Goal: Task Accomplishment & Management: Manage account settings

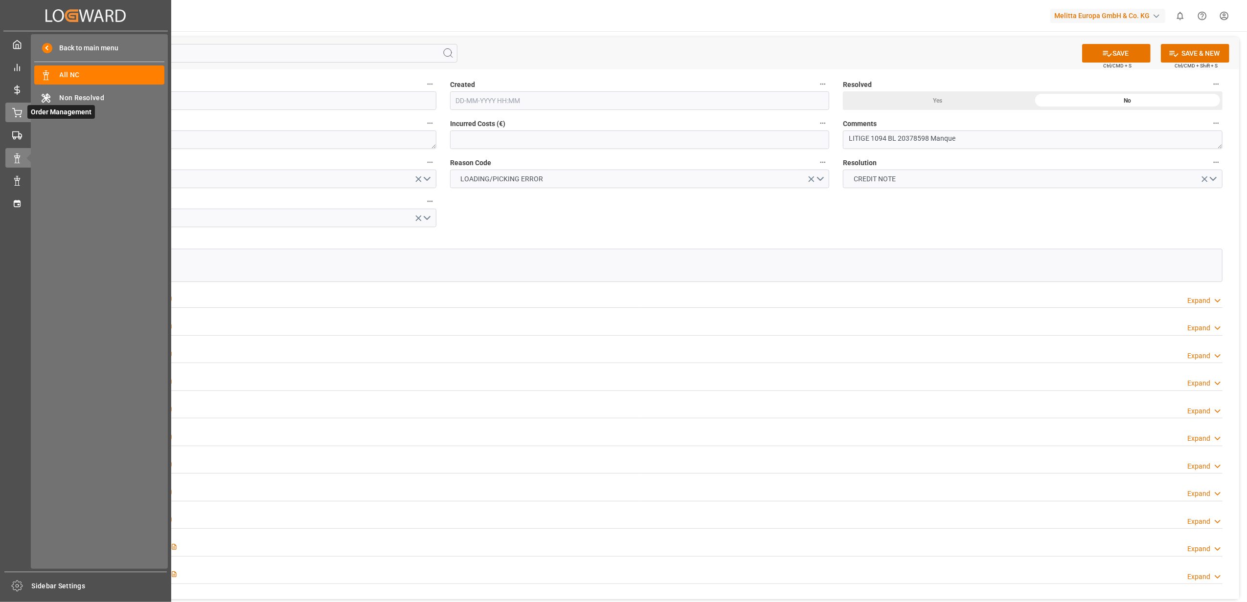
click at [14, 108] on icon at bounding box center [17, 113] width 10 height 10
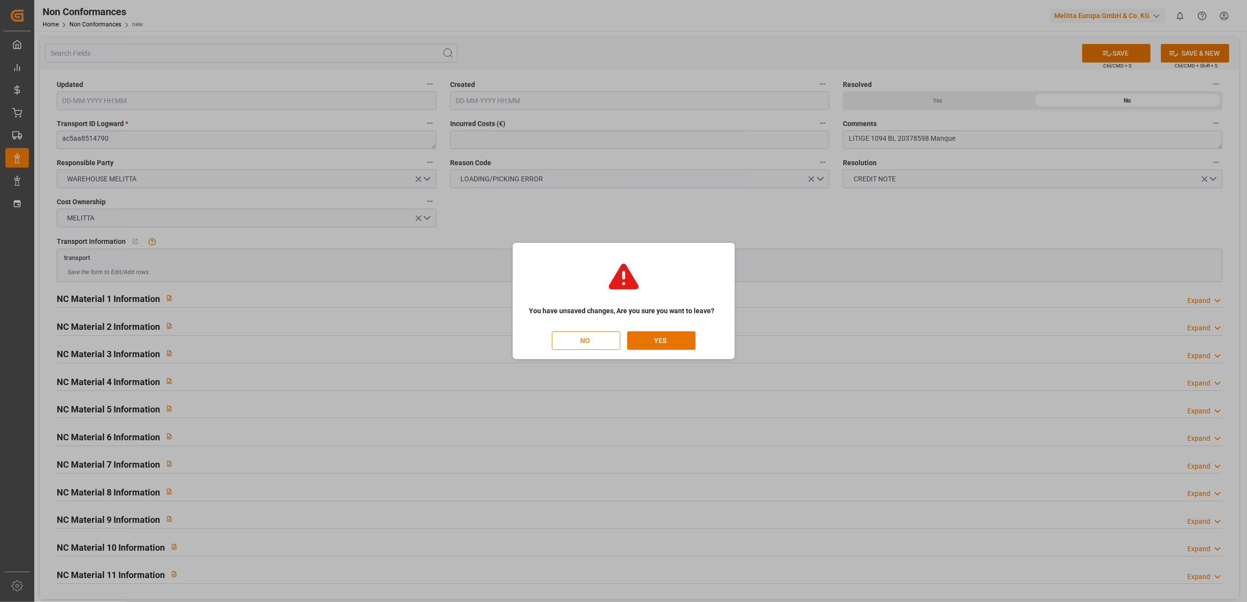
click at [608, 339] on button "NO" at bounding box center [586, 341] width 68 height 19
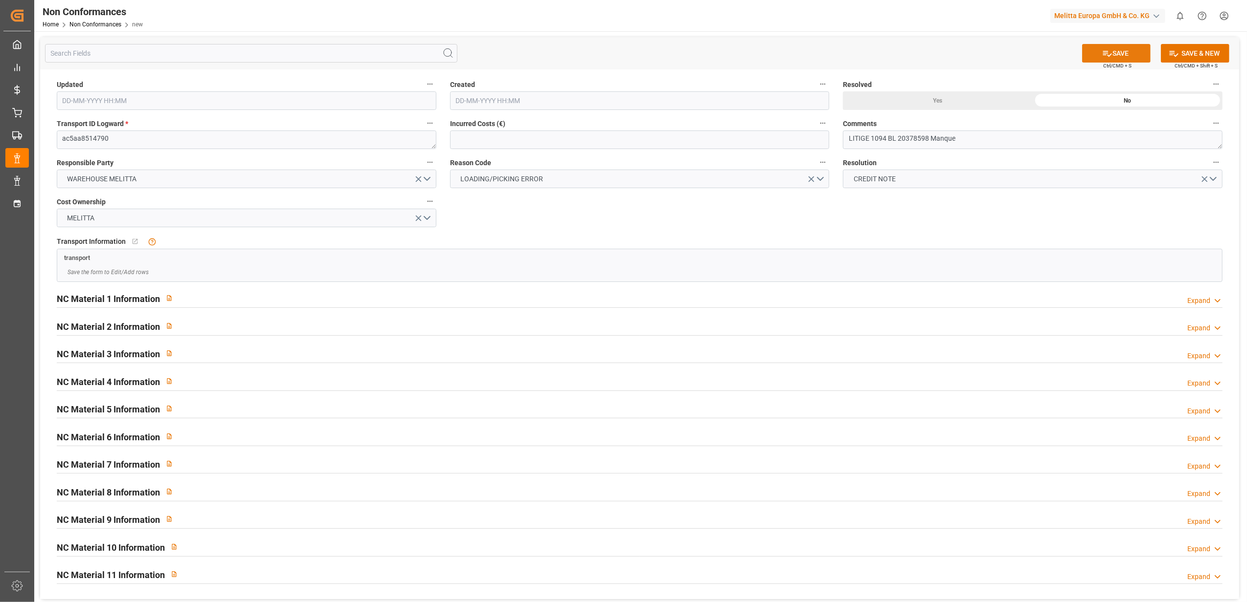
click at [1119, 54] on button "SAVE" at bounding box center [1116, 53] width 68 height 19
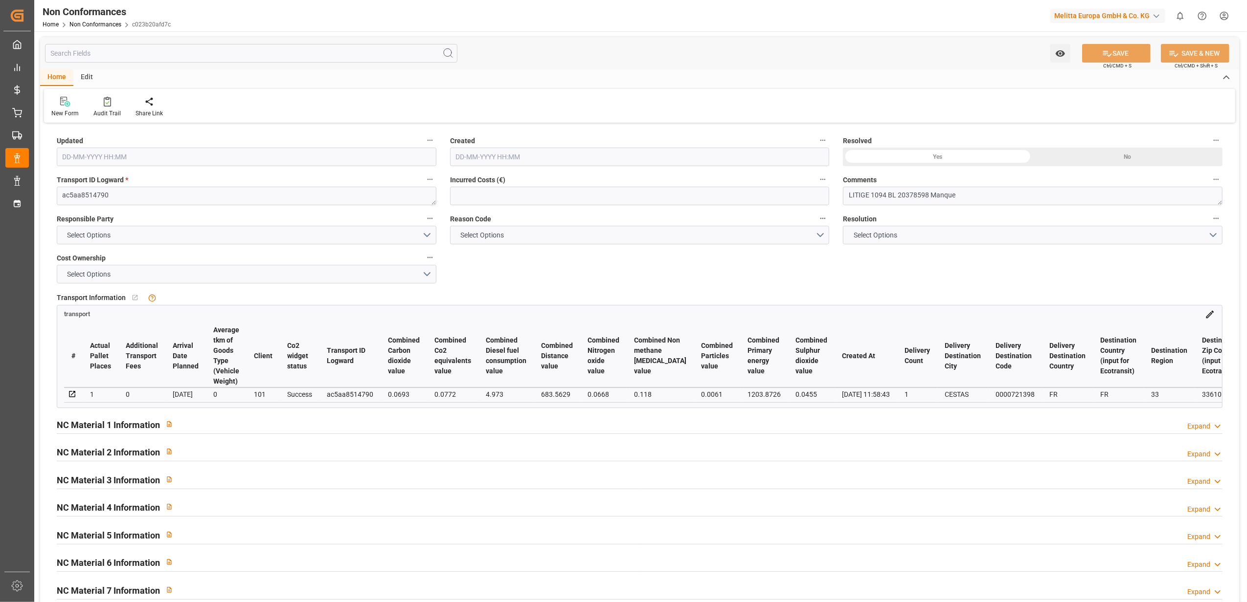
type input "[DATE] 13:04"
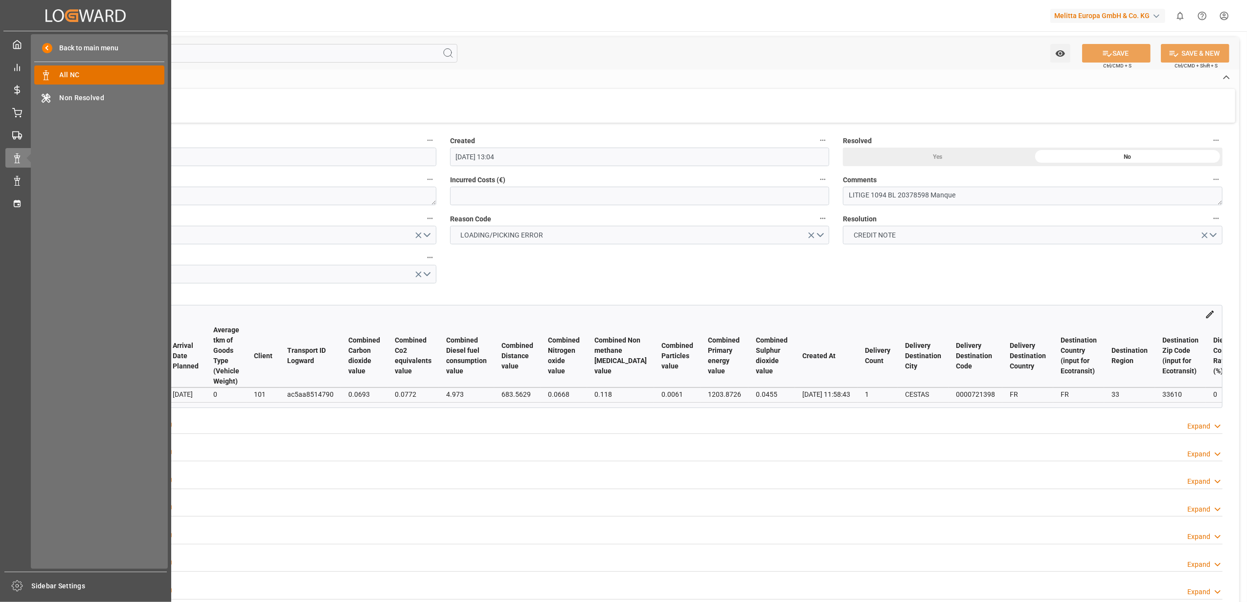
click at [106, 76] on span "All NC" at bounding box center [112, 75] width 105 height 10
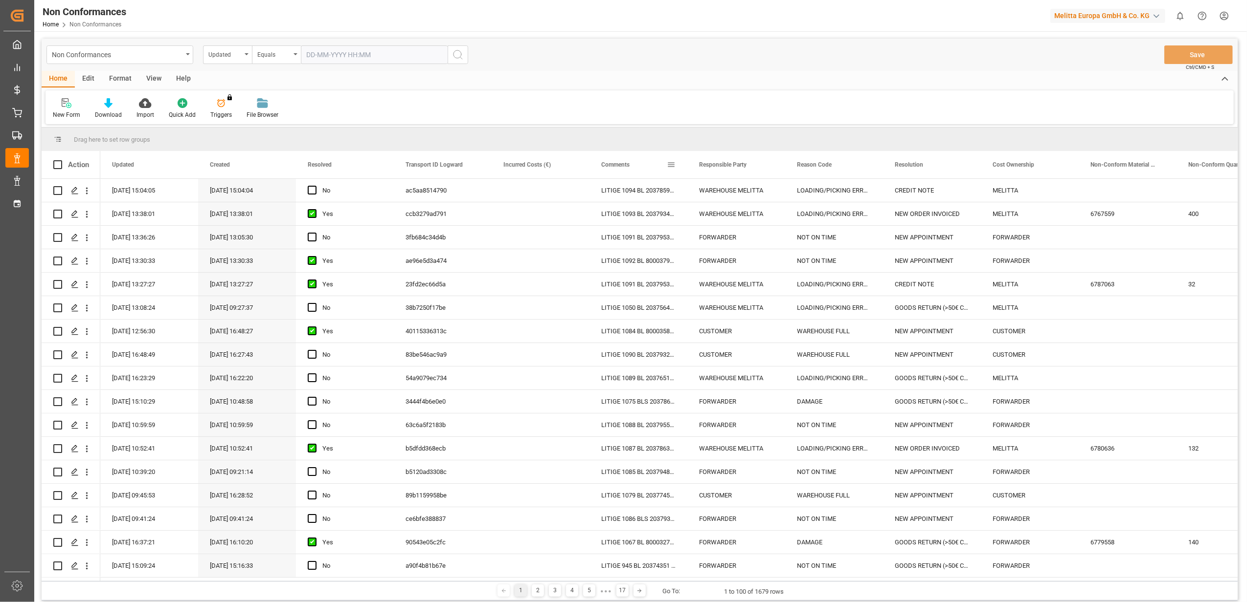
click at [672, 164] on span at bounding box center [671, 164] width 9 height 9
click at [714, 169] on span "filter" at bounding box center [716, 166] width 9 height 9
click at [759, 196] on span "Filtering operator" at bounding box center [759, 193] width 9 height 9
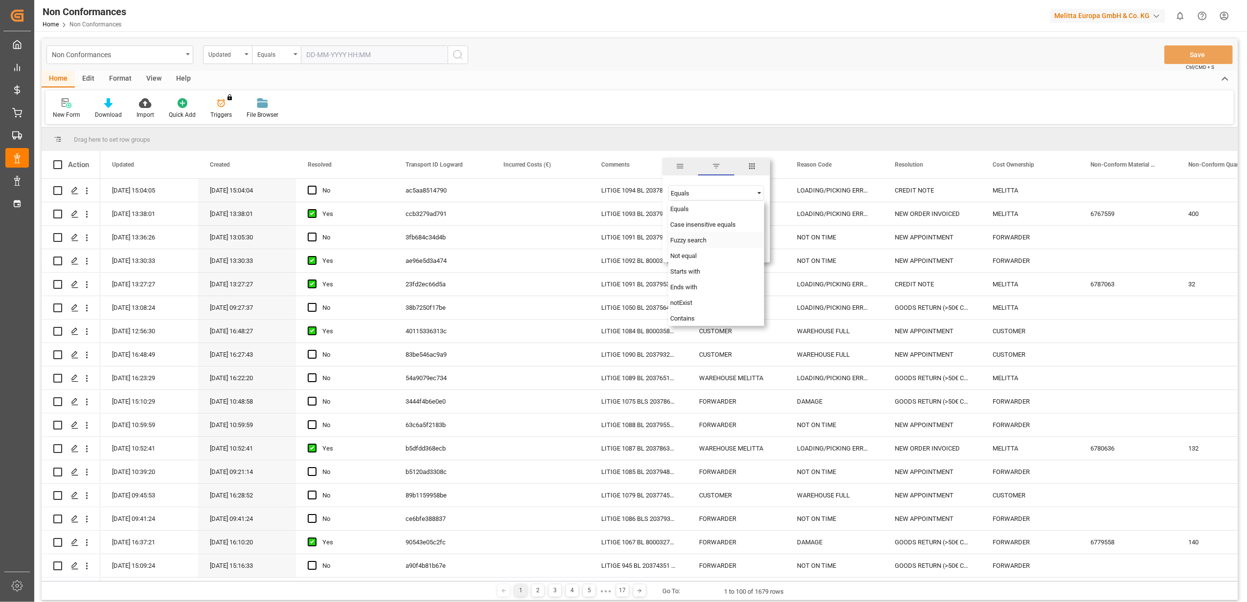
click at [711, 241] on div "Fuzzy search" at bounding box center [716, 240] width 96 height 16
click at [695, 219] on input "Filter Value" at bounding box center [716, 218] width 96 height 20
paste input "20376780"
type input "20376780"
click at [726, 245] on button "Apply" at bounding box center [728, 248] width 18 height 10
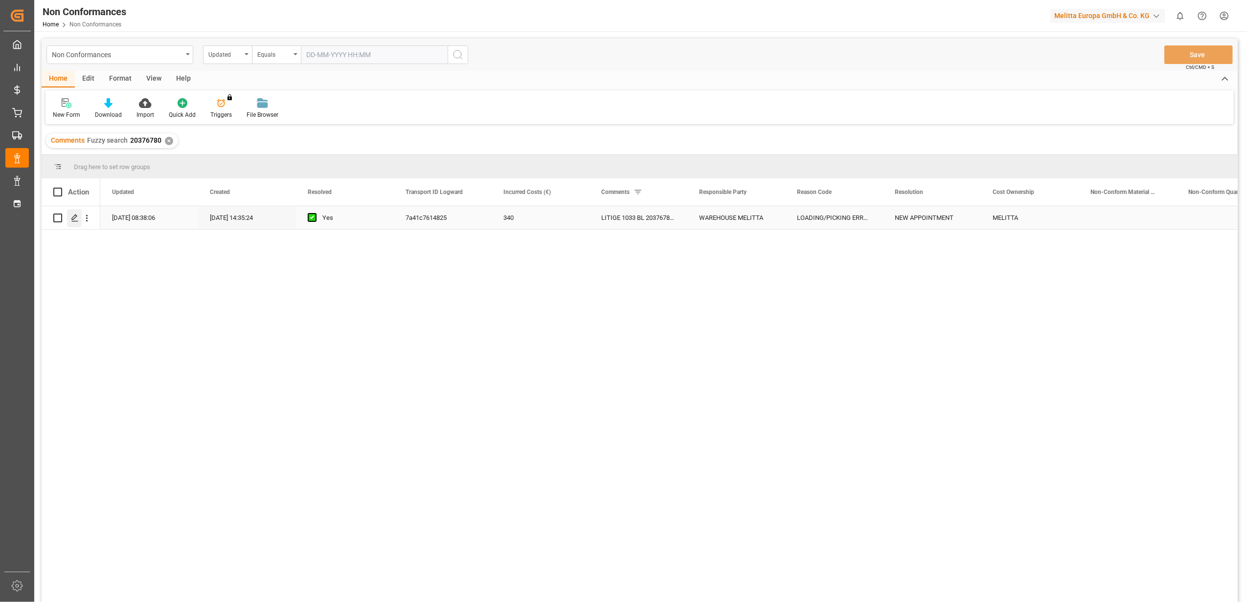
click at [77, 222] on line "Press SPACE to select this row." at bounding box center [75, 222] width 6 height 0
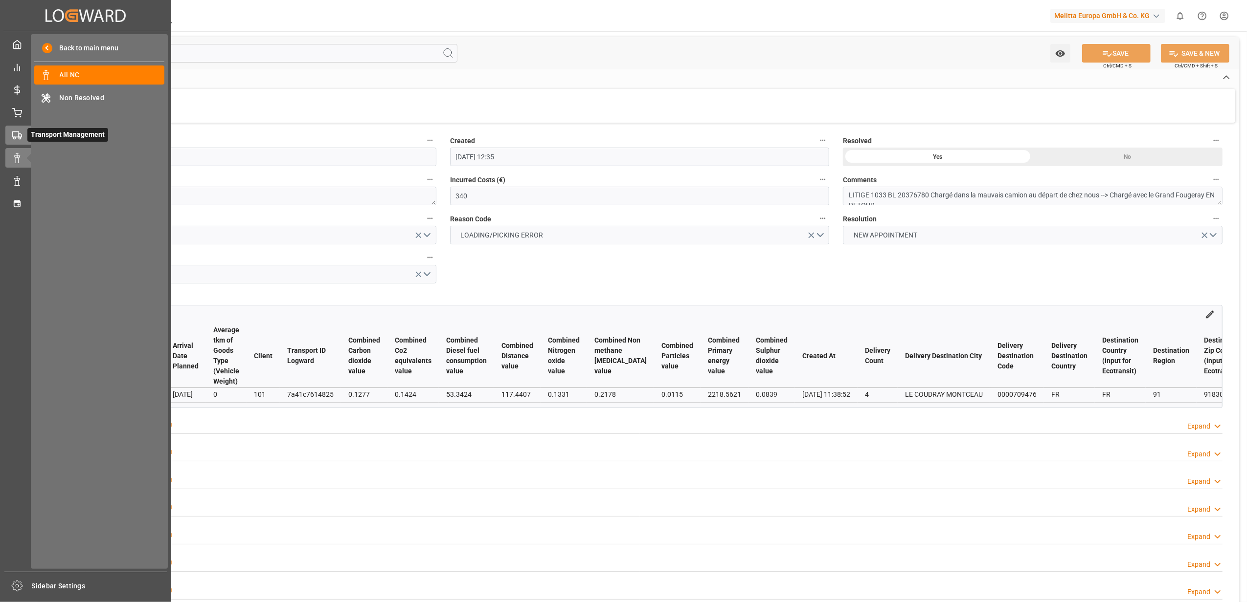
click at [15, 137] on circle at bounding box center [15, 138] width 2 height 2
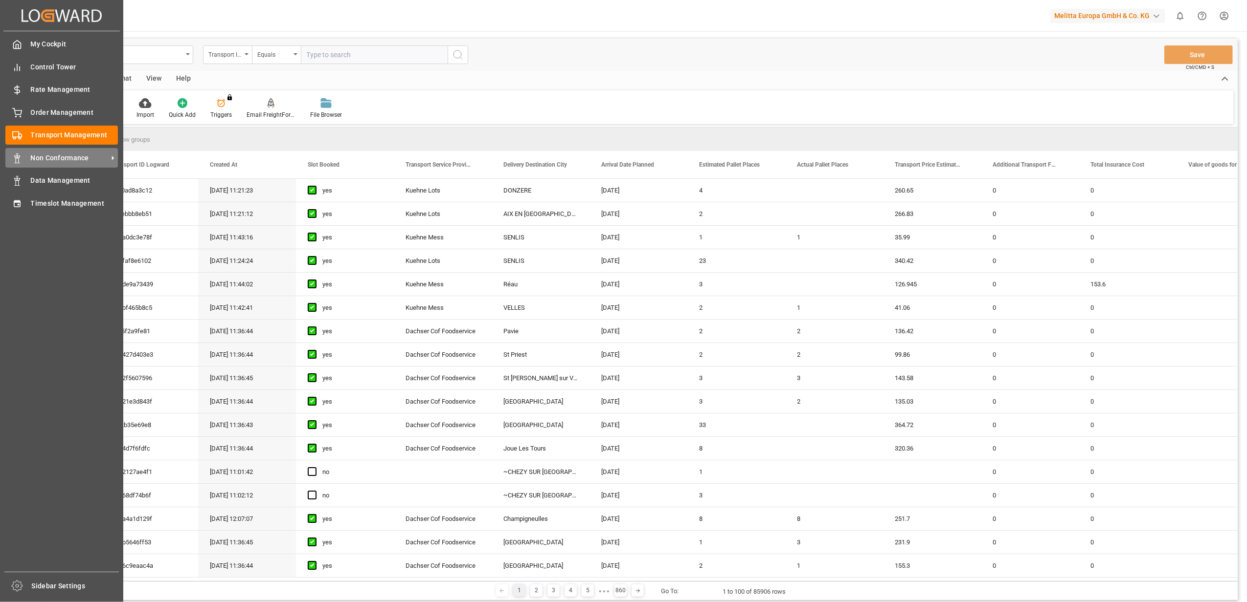
click at [61, 156] on span "Non Conformance" at bounding box center [69, 158] width 77 height 10
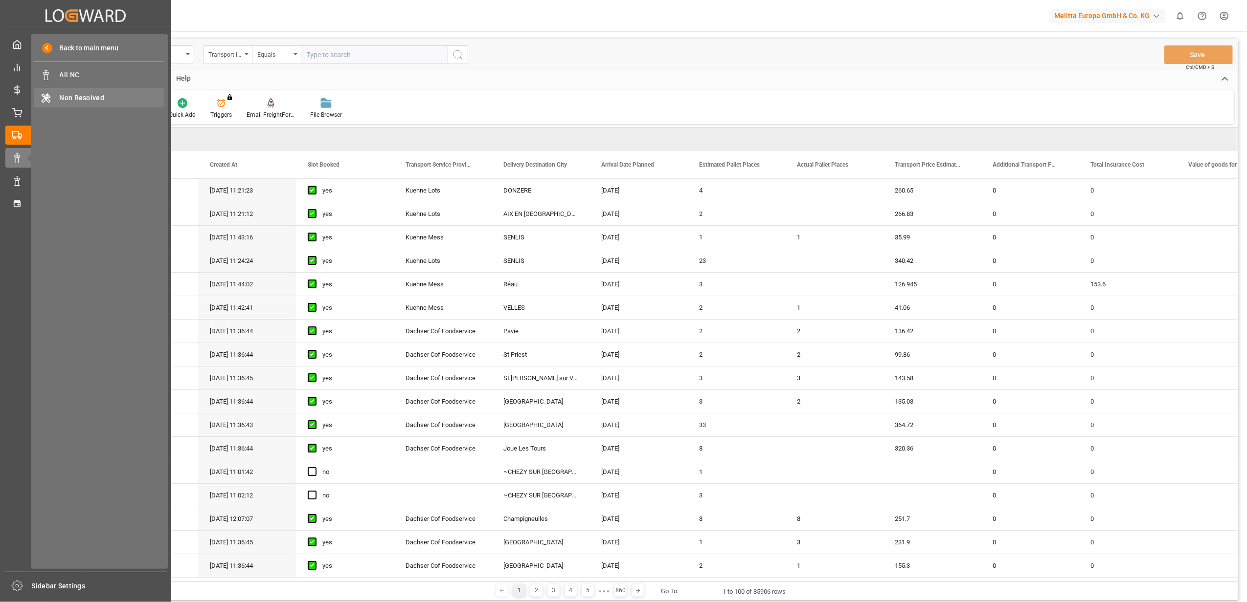
click at [106, 89] on div "Non Resolved Non Resolved" at bounding box center [99, 97] width 130 height 19
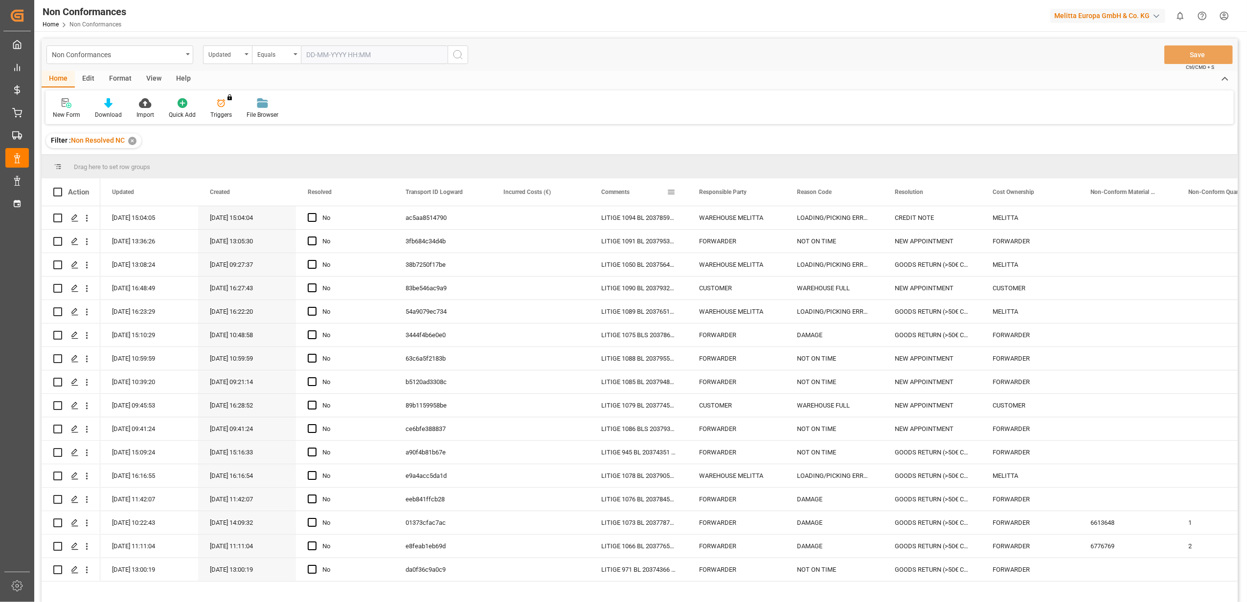
click at [670, 190] on span at bounding box center [671, 192] width 9 height 9
click at [718, 192] on span "filter" at bounding box center [716, 193] width 9 height 9
click at [758, 222] on span "Filtering operator" at bounding box center [759, 220] width 9 height 9
click at [549, 131] on div "Filter : Non Resolved NC ✕" at bounding box center [640, 140] width 1196 height 27
click at [76, 219] on icon "Press SPACE to select this row." at bounding box center [75, 218] width 8 height 8
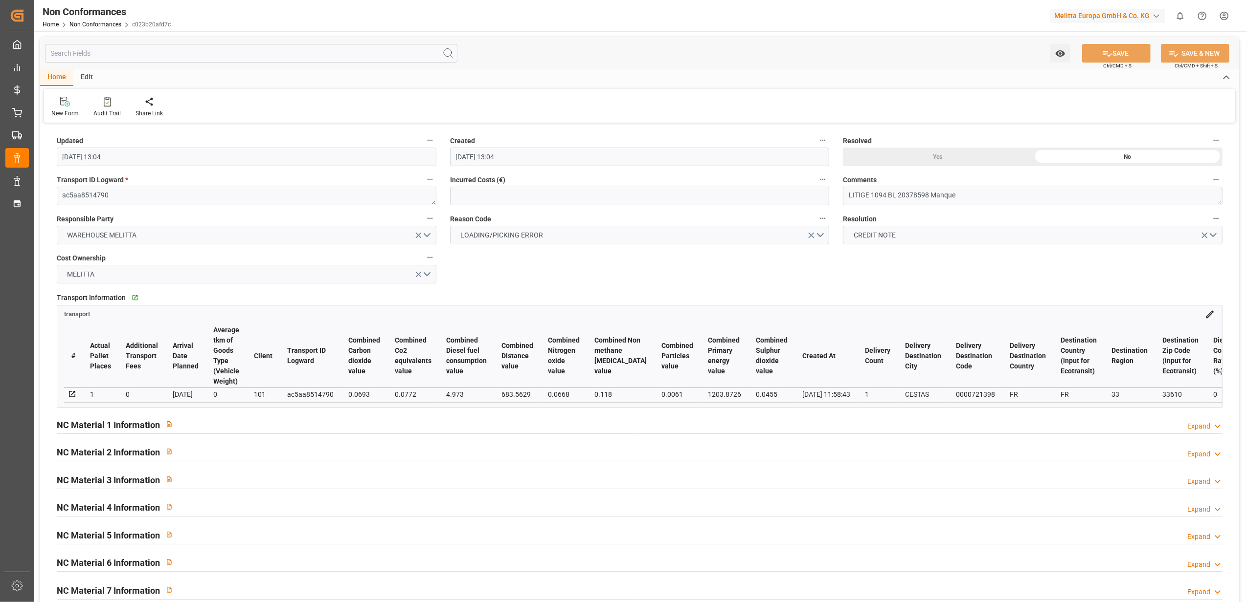
click at [1194, 430] on div "Expand" at bounding box center [1198, 427] width 23 height 10
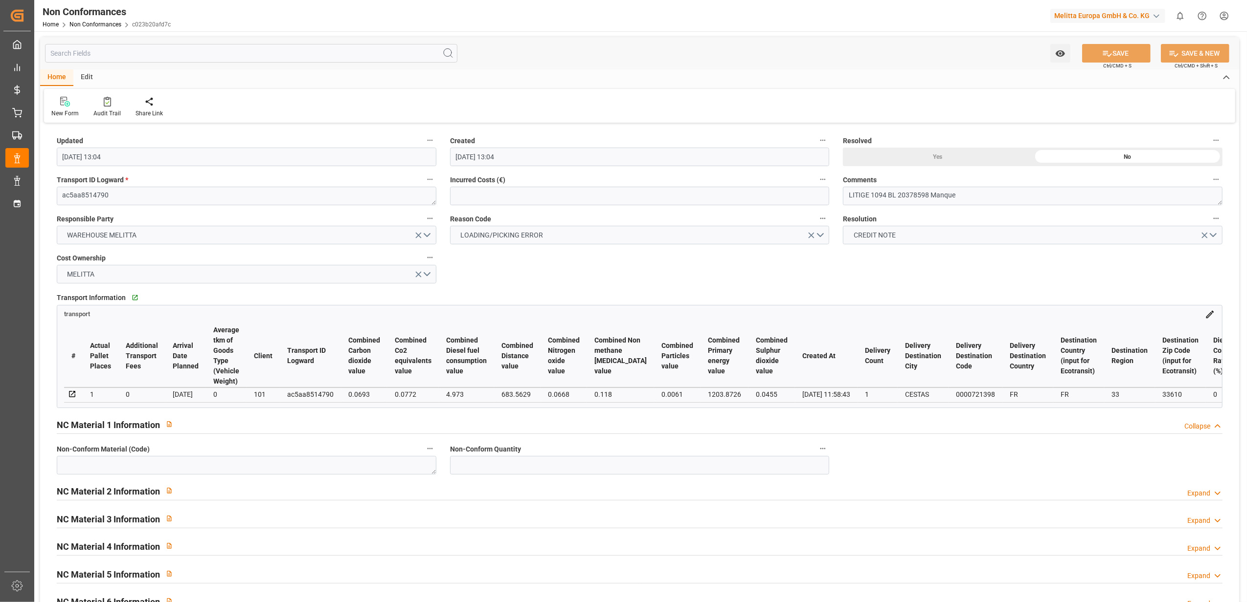
click at [1202, 497] on div "Expand" at bounding box center [1198, 494] width 23 height 10
click at [270, 469] on textarea at bounding box center [246, 465] width 379 height 19
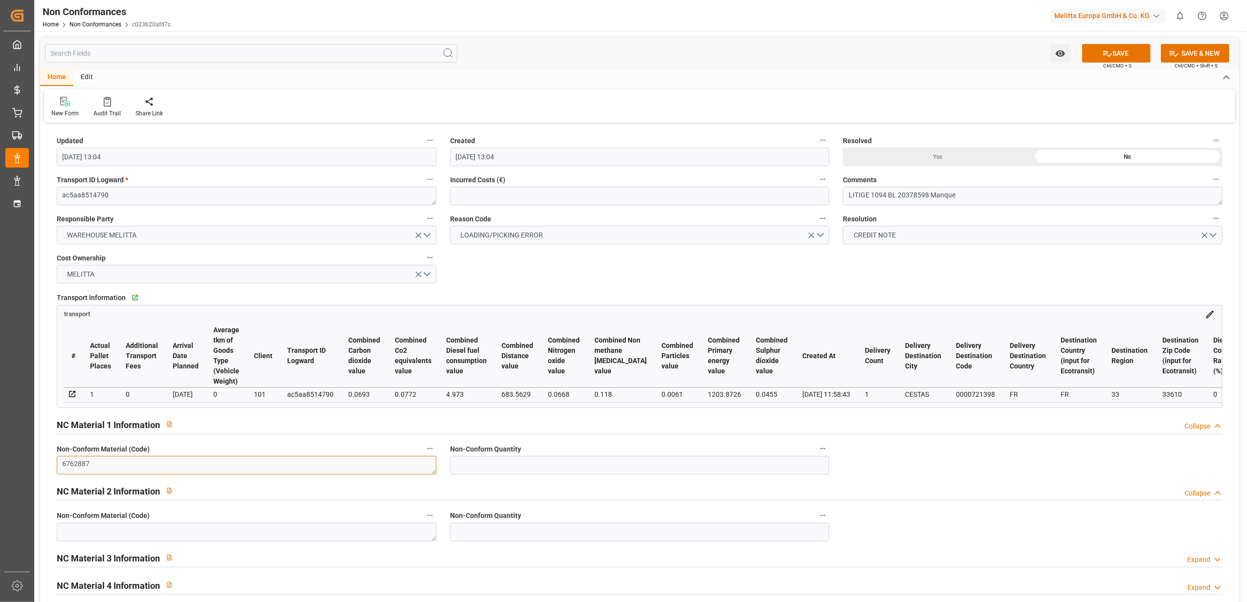
type textarea "6762887"
click at [644, 466] on input "text" at bounding box center [639, 465] width 379 height 19
type input "6"
click at [493, 537] on input "text" at bounding box center [639, 532] width 379 height 19
type input "4"
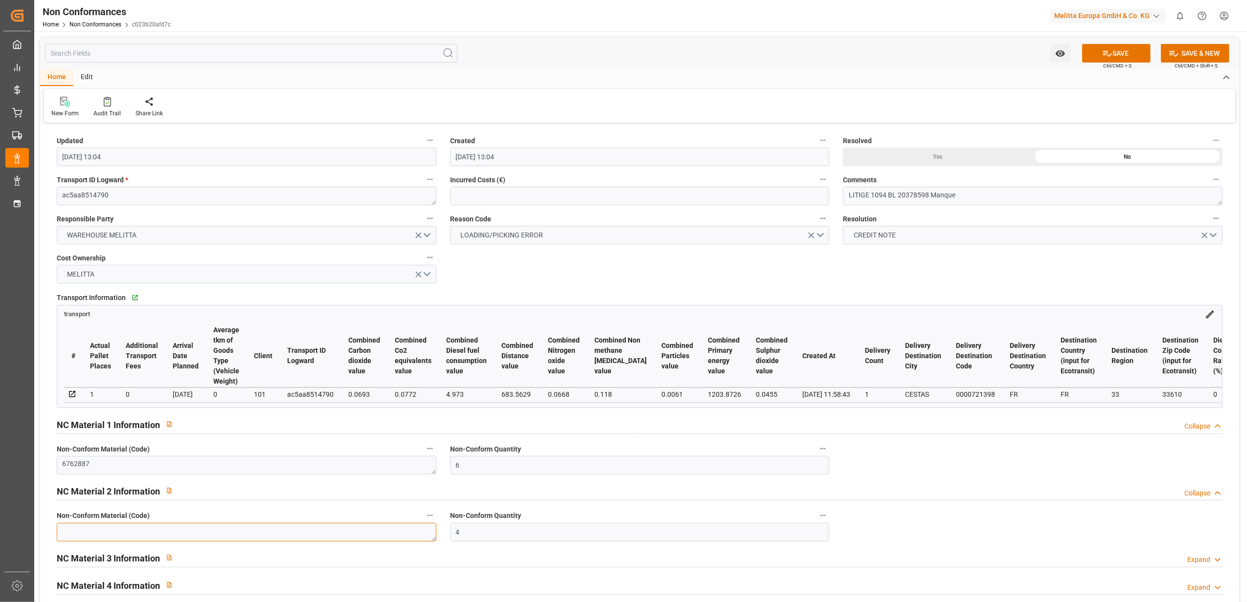
click at [343, 535] on textarea at bounding box center [246, 532] width 379 height 19
type textarea "6762890"
click at [949, 162] on div "Yes" at bounding box center [938, 157] width 190 height 19
click at [1126, 52] on button "SAVE" at bounding box center [1116, 53] width 68 height 19
type input "[DATE] 13:23"
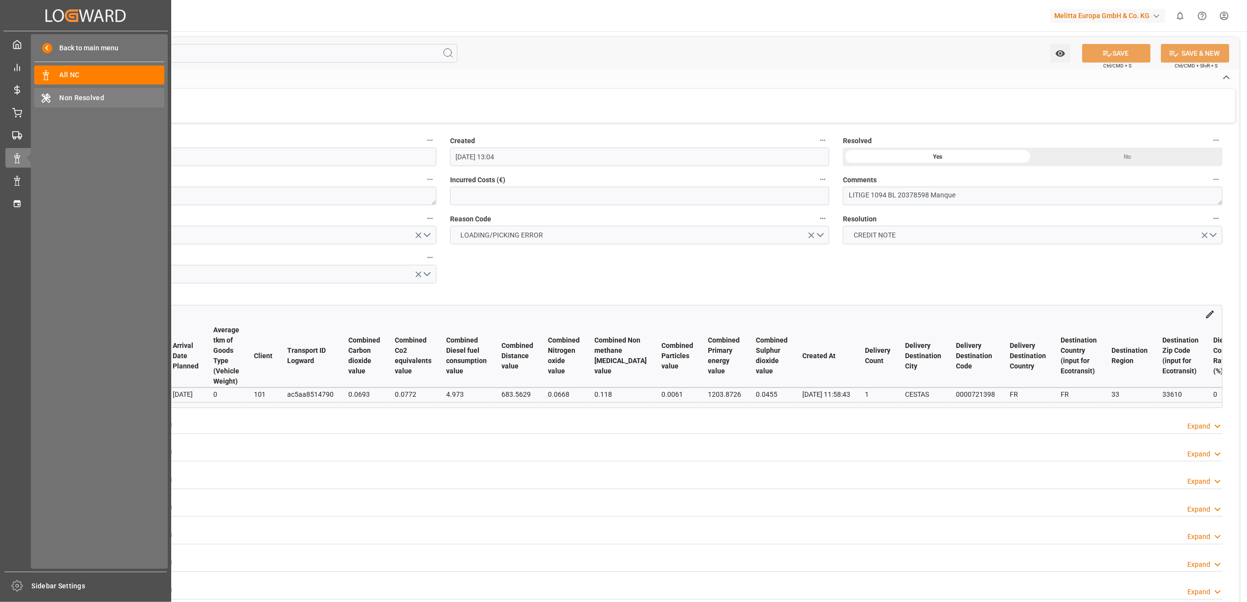
click at [111, 100] on span "Non Resolved" at bounding box center [112, 98] width 105 height 10
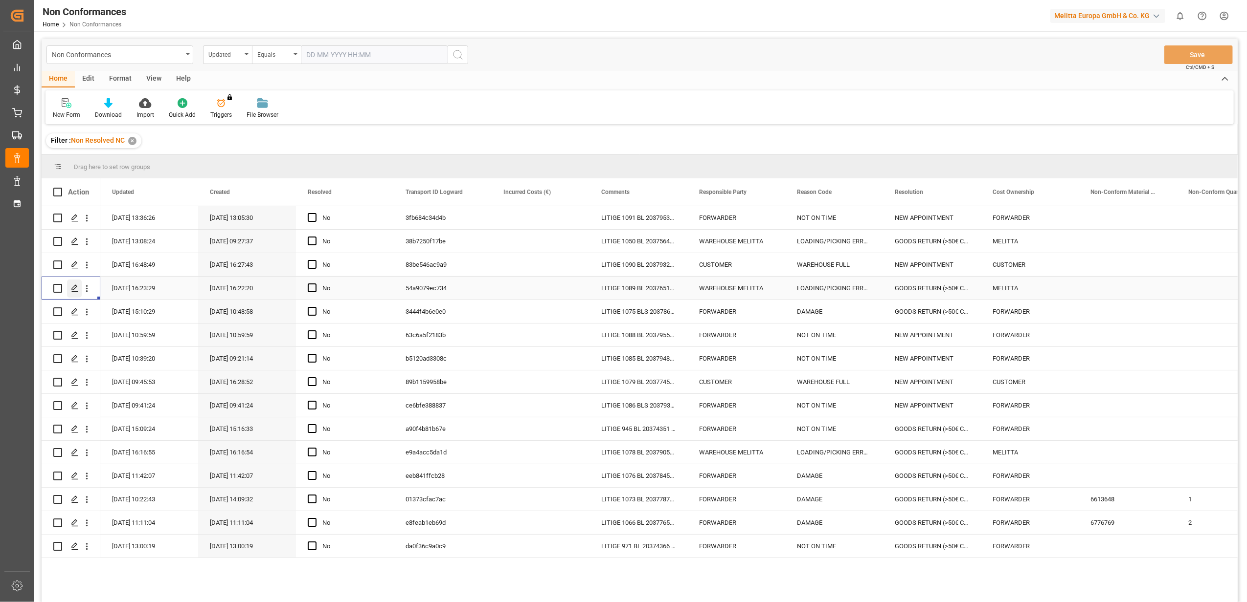
click at [77, 290] on icon "Press SPACE to select this row." at bounding box center [75, 289] width 8 height 8
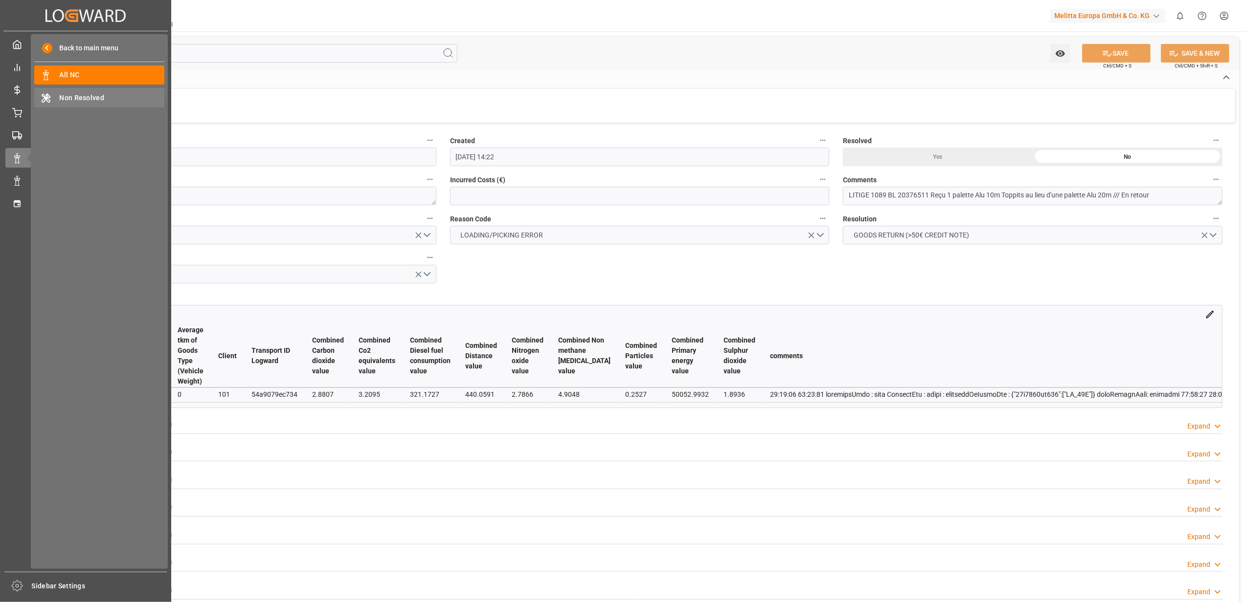
click at [91, 95] on span "Non Resolved" at bounding box center [112, 98] width 105 height 10
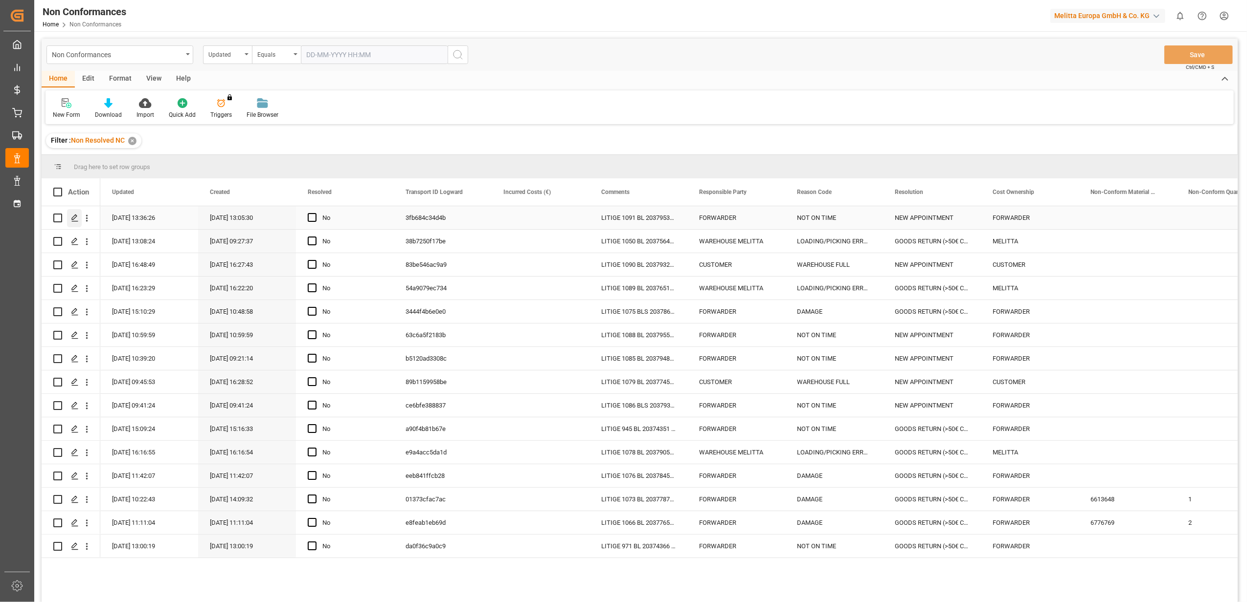
click at [72, 222] on line "Press SPACE to select this row." at bounding box center [75, 222] width 6 height 0
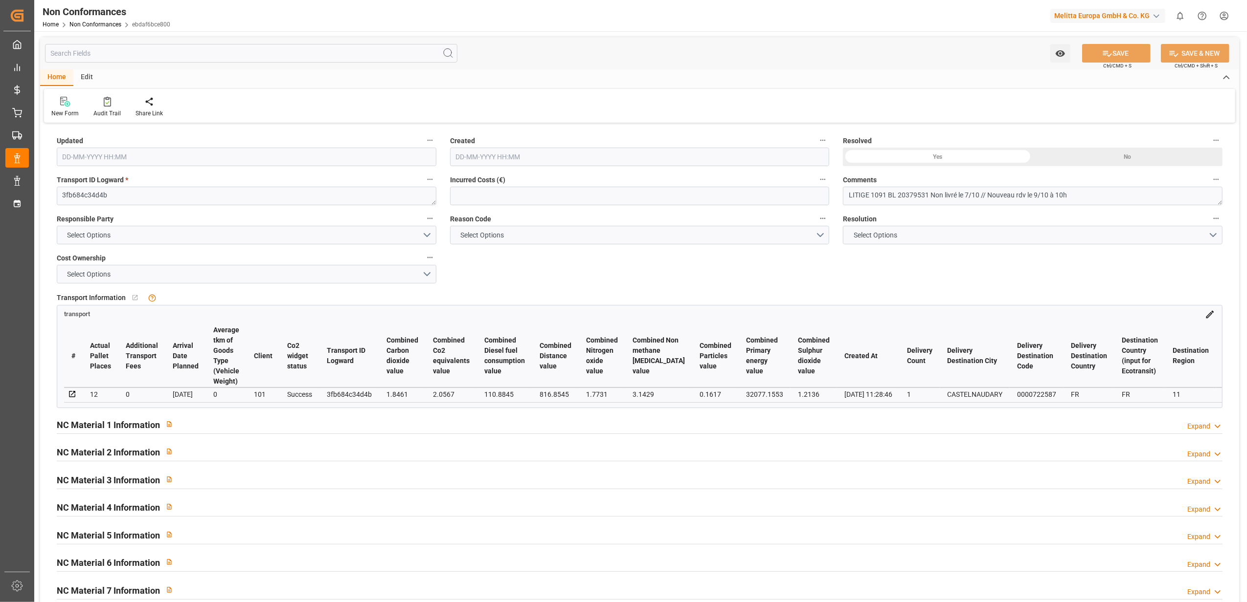
type input "[DATE] 11:36"
type input "[DATE] 11:05"
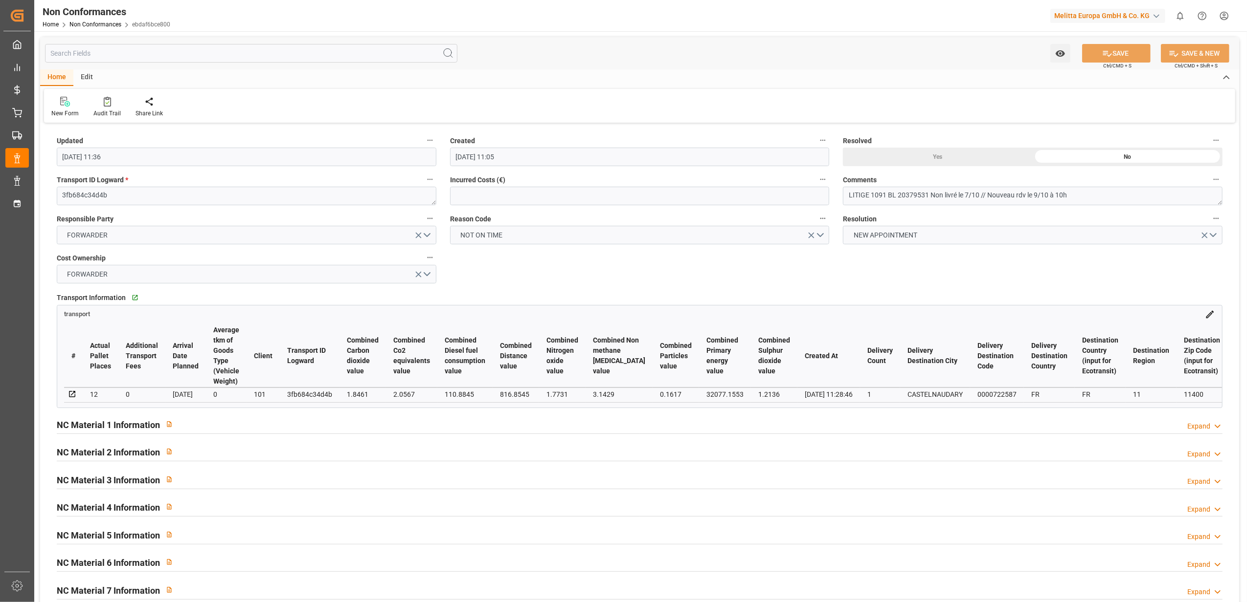
click at [937, 157] on div "Yes" at bounding box center [938, 157] width 190 height 19
click at [1130, 50] on button "SAVE" at bounding box center [1116, 53] width 68 height 19
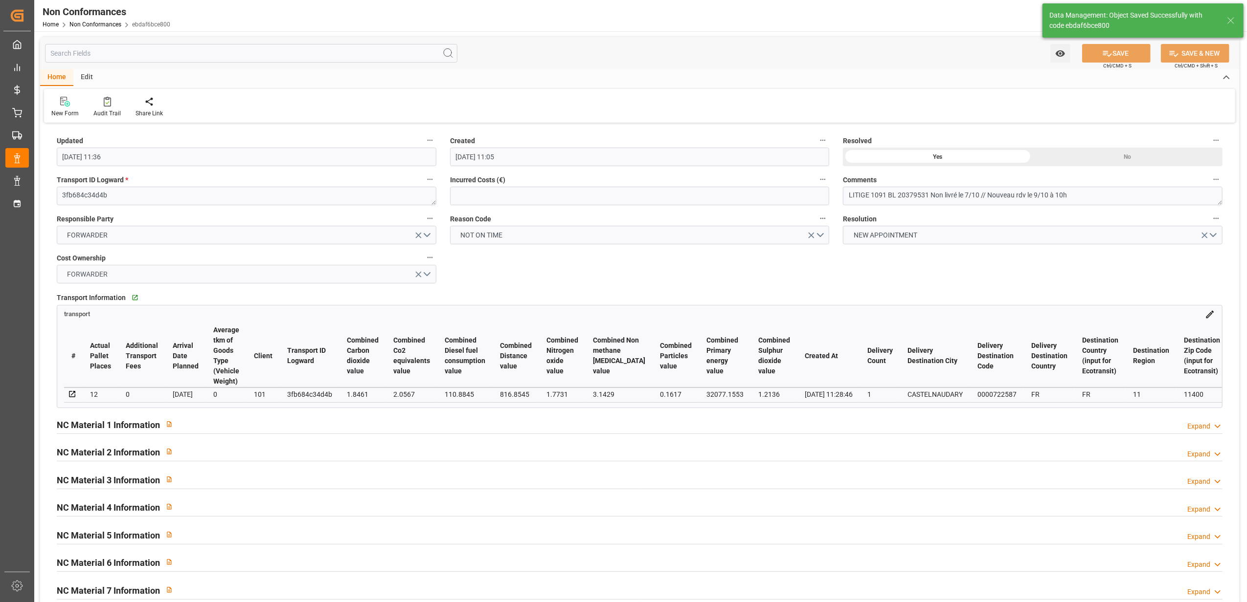
type input "[DATE] 14:10"
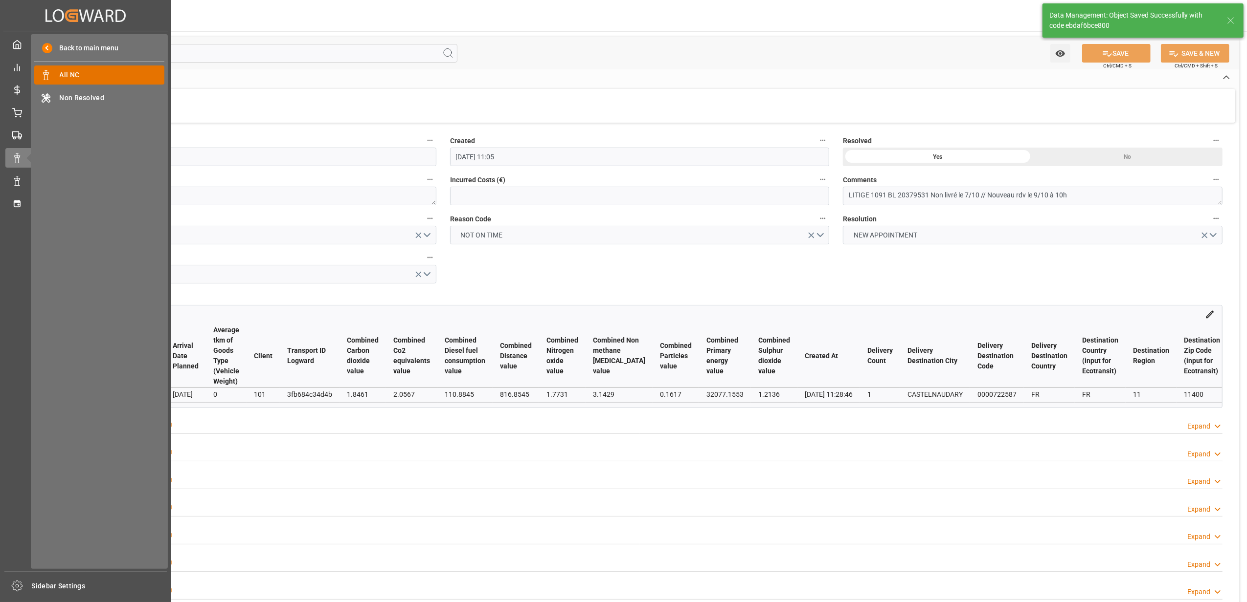
click at [100, 70] on span "All NC" at bounding box center [112, 75] width 105 height 10
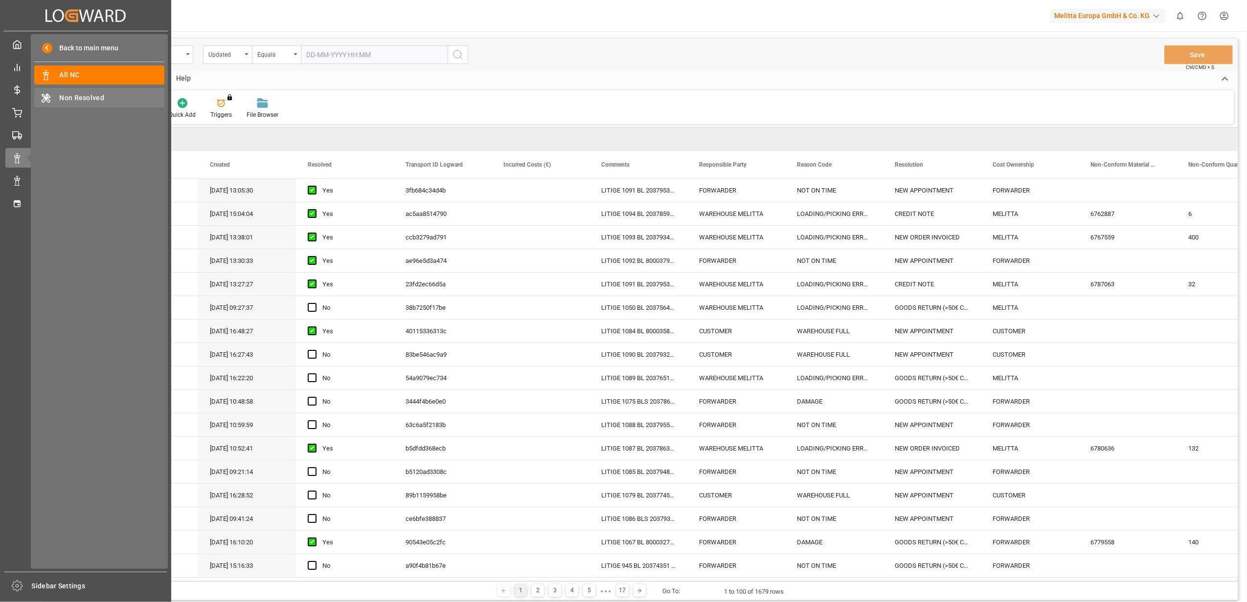
click at [116, 95] on span "Non Resolved" at bounding box center [112, 98] width 105 height 10
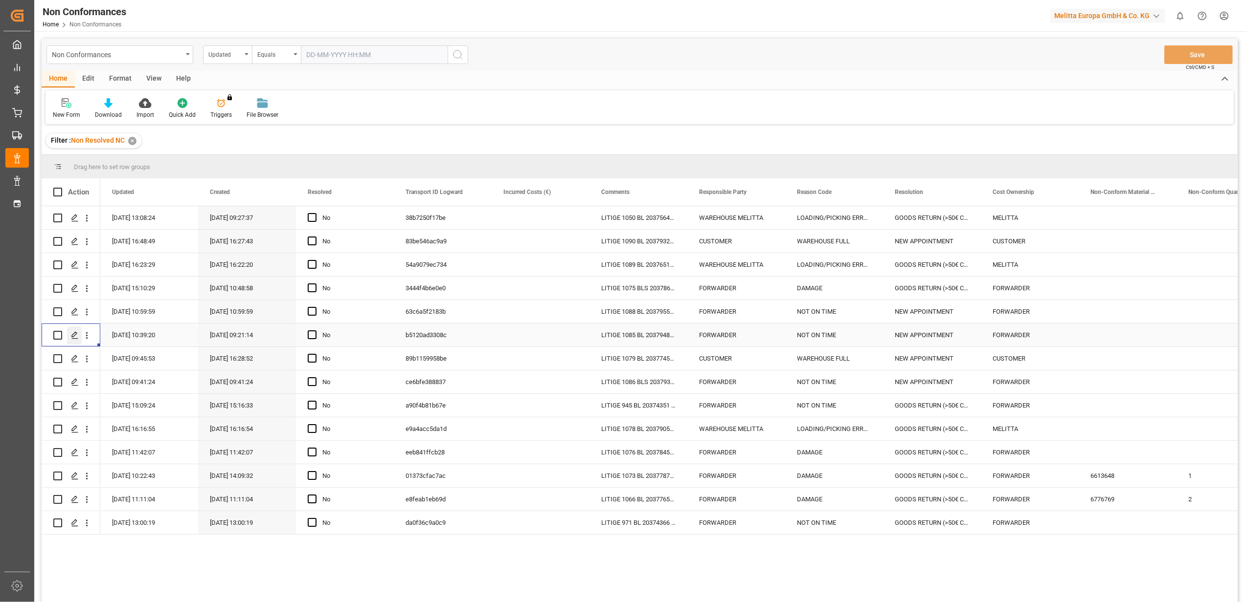
click at [72, 337] on polygon "Press SPACE to select this row." at bounding box center [74, 335] width 5 height 5
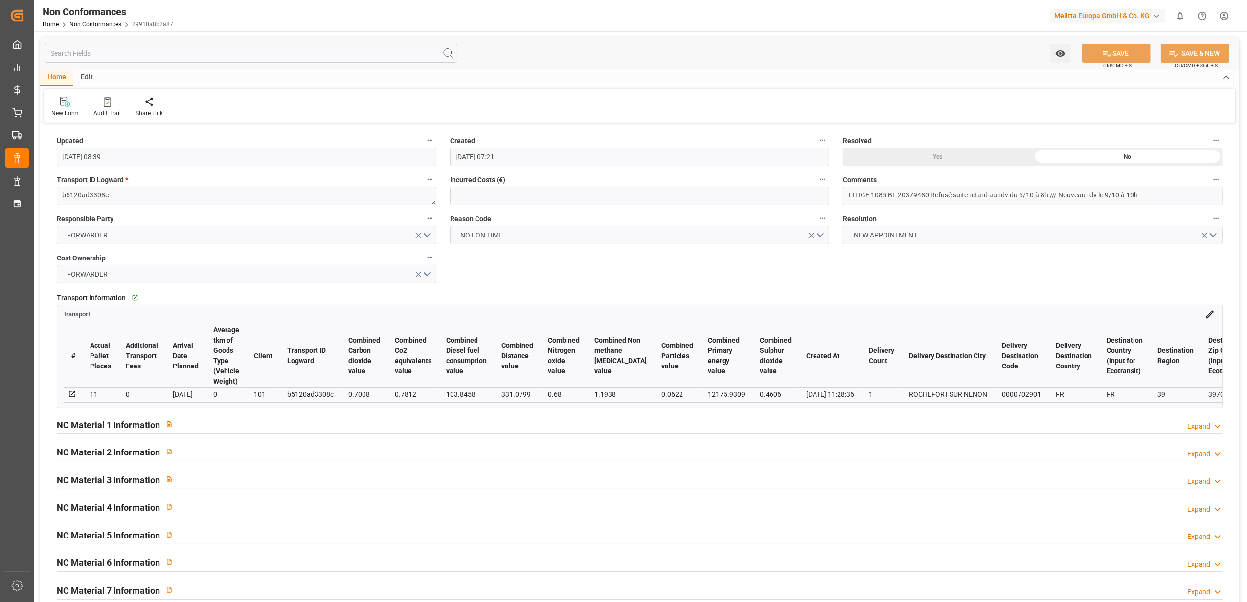
click at [926, 157] on div "Yes" at bounding box center [938, 157] width 190 height 19
click at [1134, 52] on button "SAVE" at bounding box center [1116, 53] width 68 height 19
type input "[DATE] 14:11"
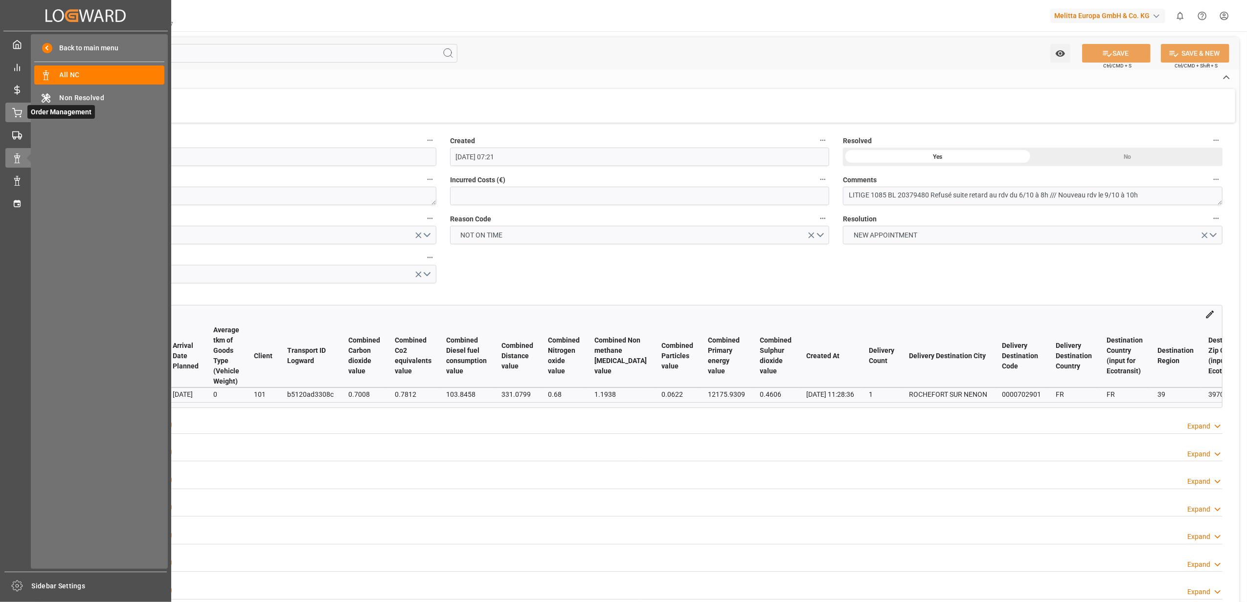
click at [22, 115] on div "Order Management Order Management" at bounding box center [85, 112] width 160 height 19
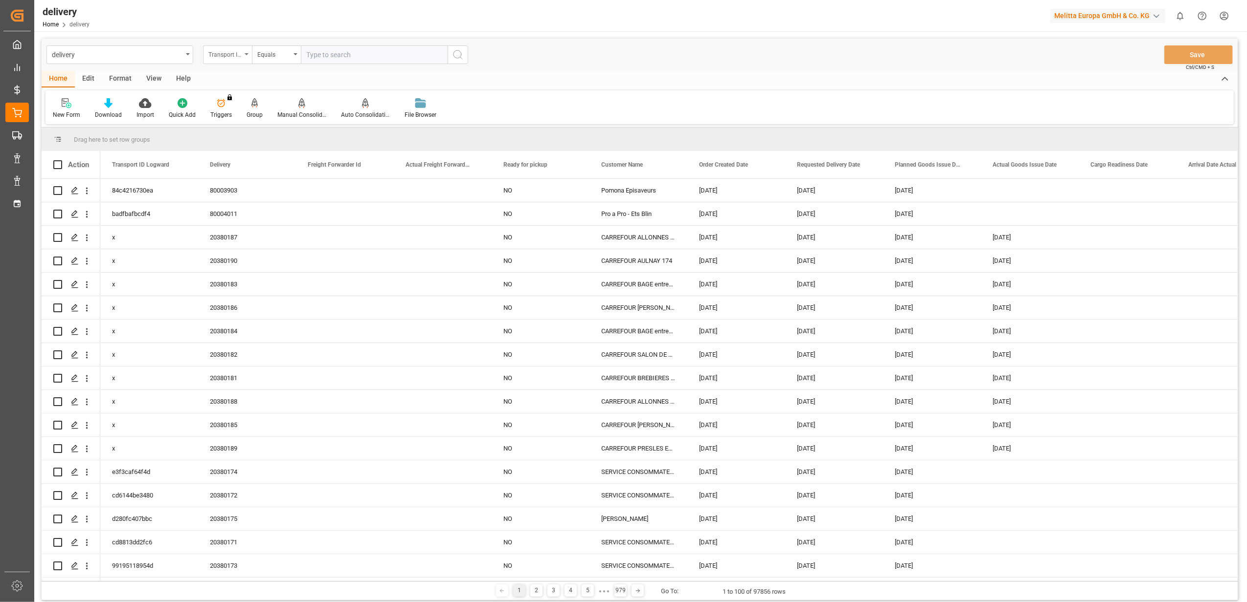
drag, startPoint x: 246, startPoint y: 51, endPoint x: 246, endPoint y: 57, distance: 5.4
click at [246, 53] on div "Transport ID Logward" at bounding box center [227, 54] width 49 height 19
click at [249, 116] on div "Delivery" at bounding box center [276, 120] width 146 height 21
click at [368, 55] on input "text" at bounding box center [374, 54] width 147 height 19
type input "20379160"
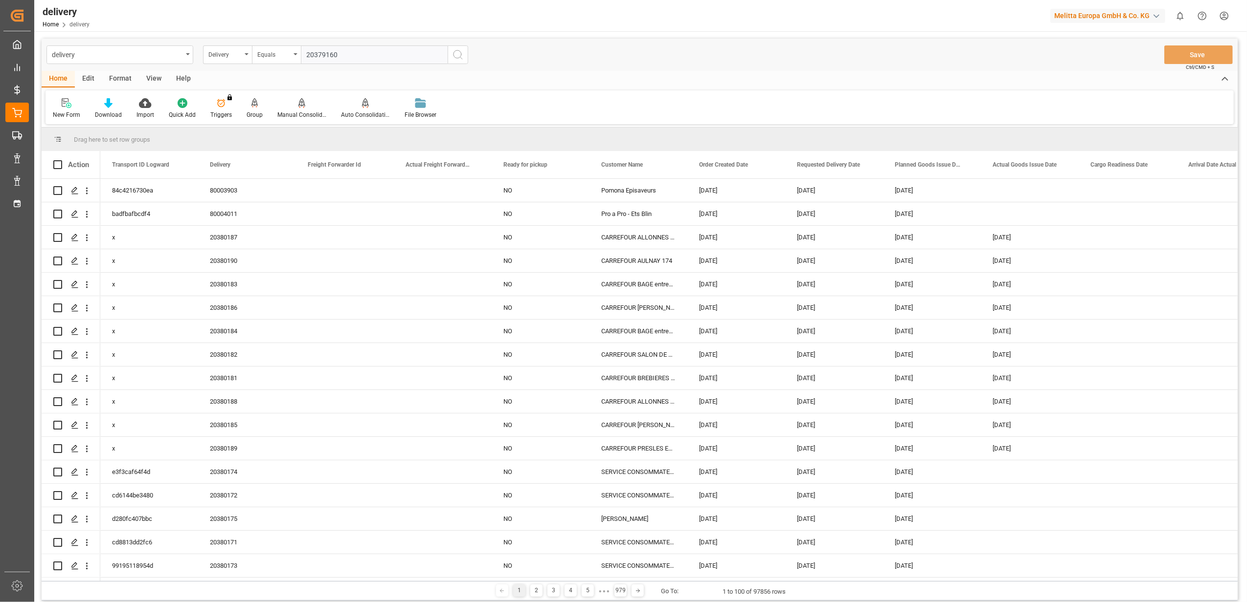
click at [457, 53] on icon "search button" at bounding box center [458, 55] width 12 height 12
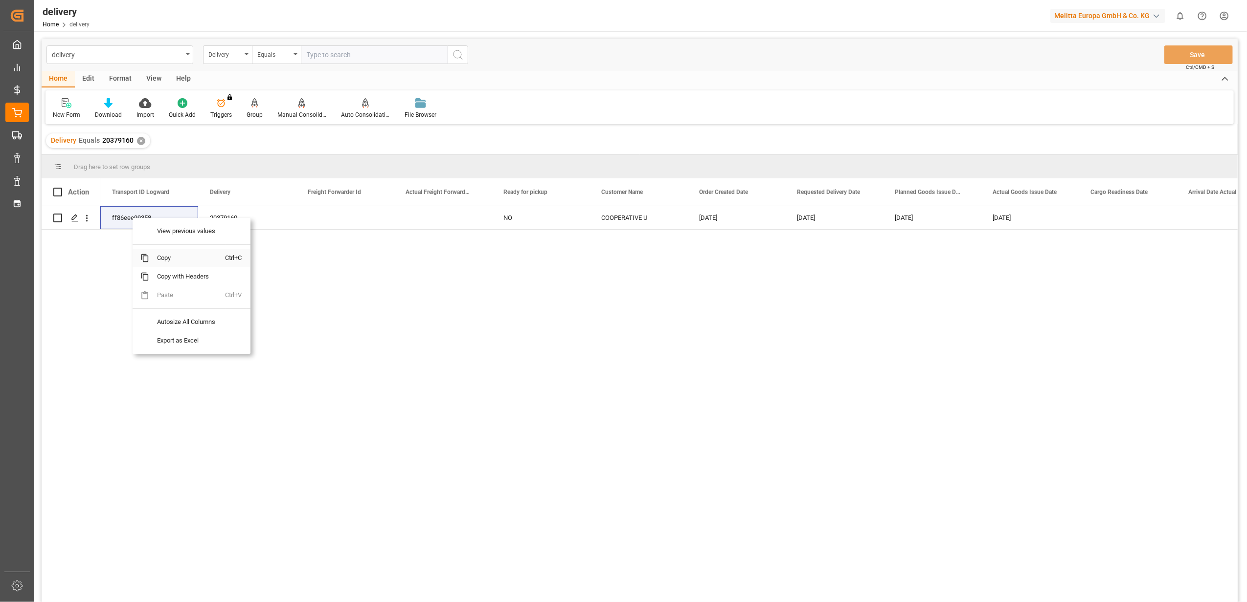
click at [169, 259] on span "Copy" at bounding box center [187, 258] width 76 height 19
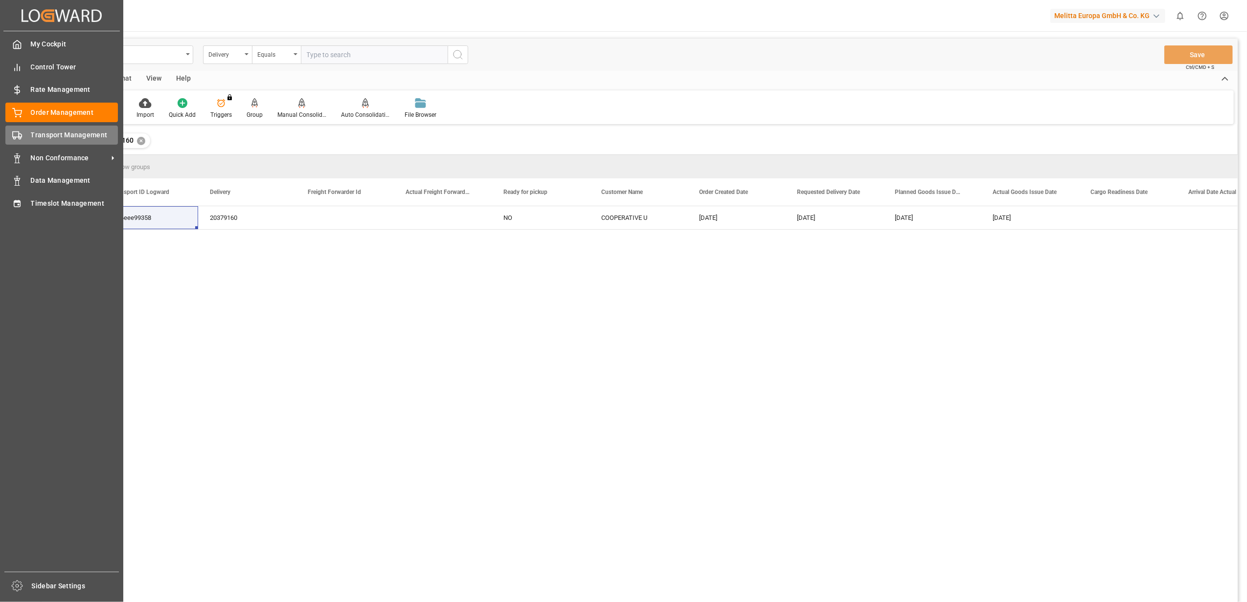
click at [37, 139] on span "Transport Management" at bounding box center [75, 135] width 88 height 10
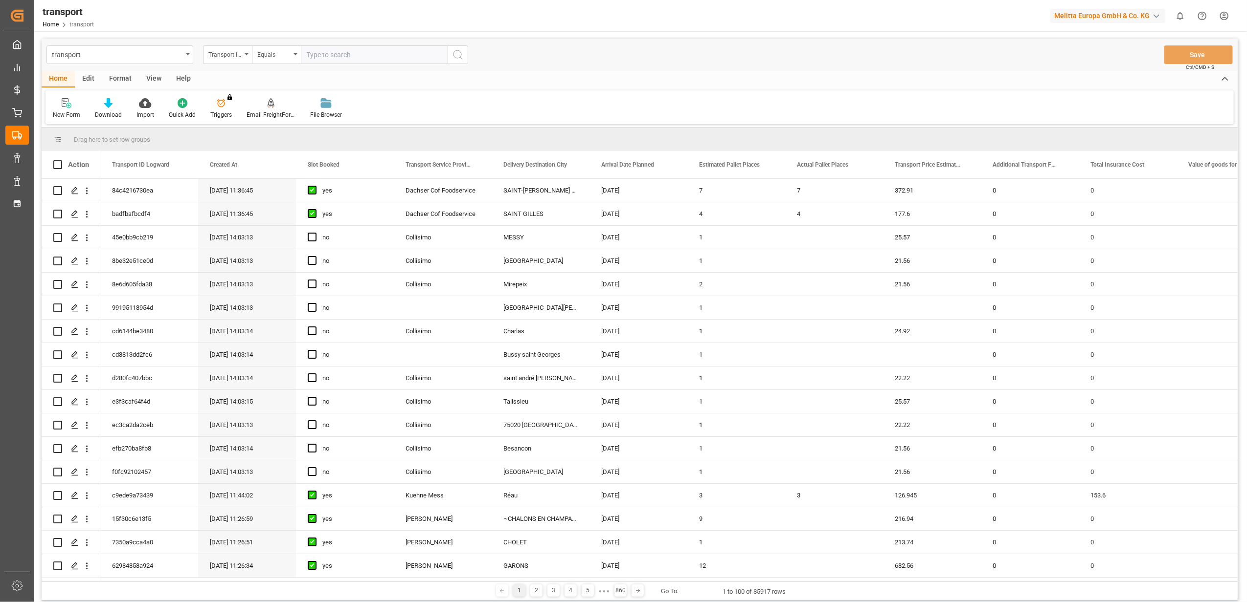
click at [325, 55] on input "text" at bounding box center [374, 54] width 147 height 19
paste input "ff86eee99358"
type input "ff86eee99358"
click at [460, 55] on icon "search button" at bounding box center [458, 55] width 12 height 12
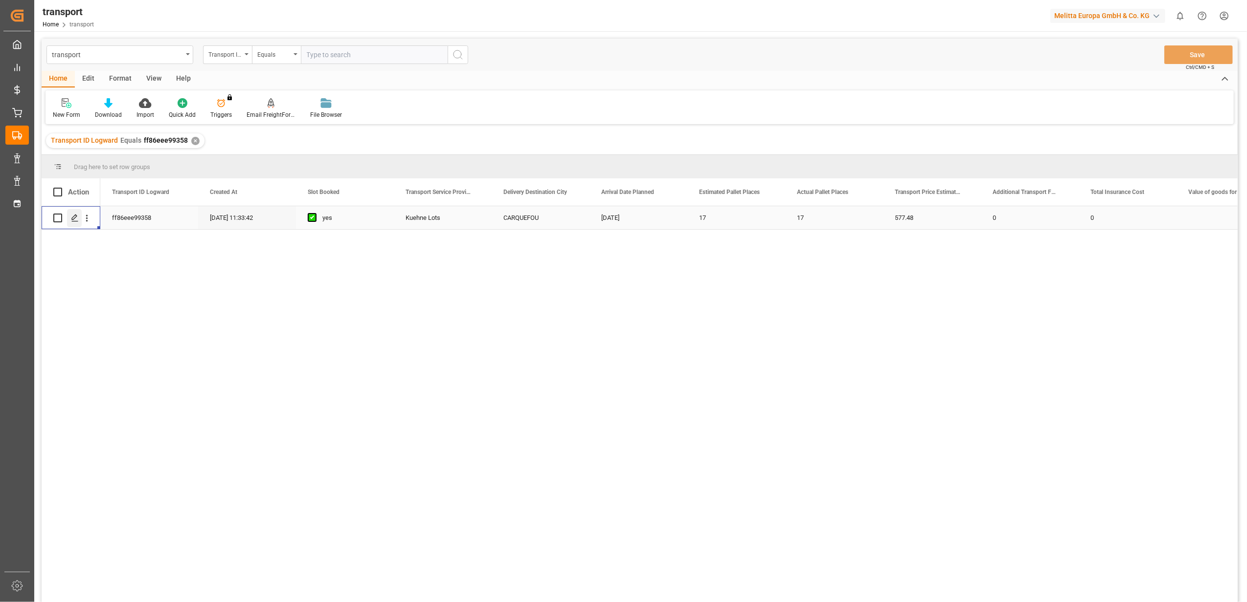
click at [77, 218] on icon "Press SPACE to select this row." at bounding box center [75, 218] width 8 height 8
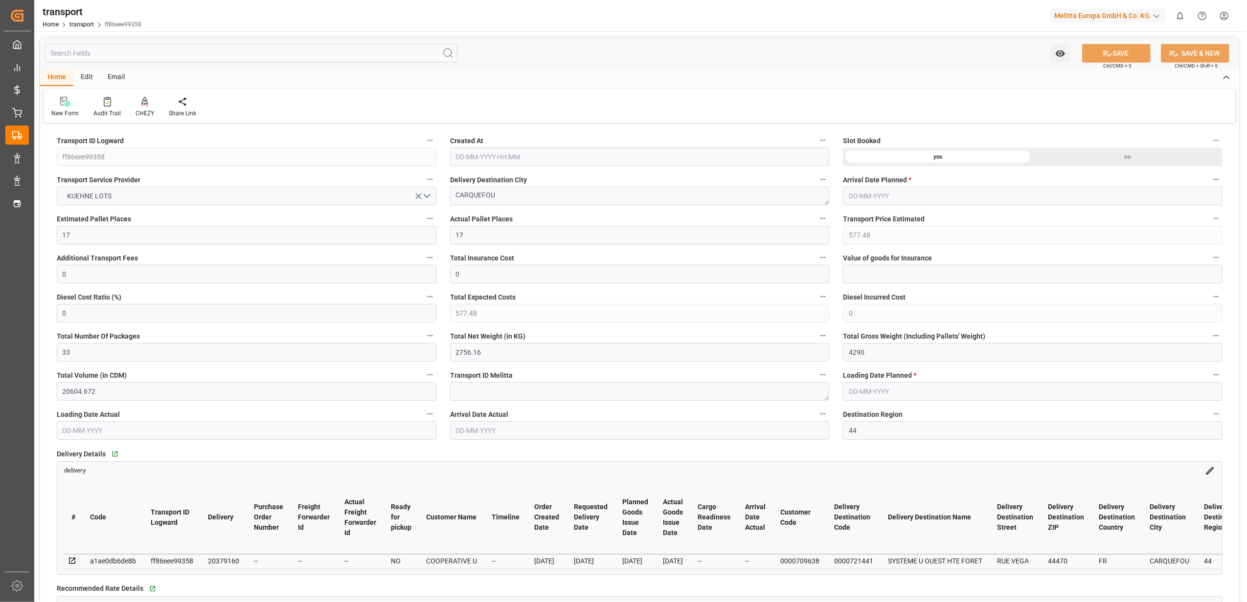
type input "[DATE] 11:33"
type input "[DATE]"
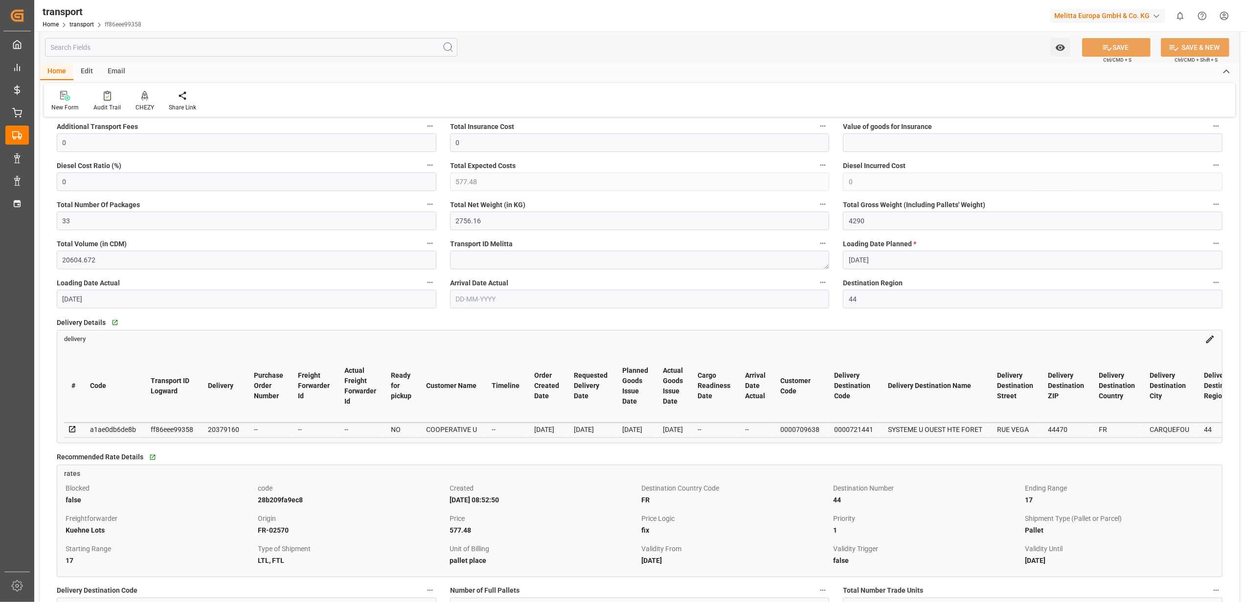
scroll to position [130, 0]
drag, startPoint x: 170, startPoint y: 431, endPoint x: 127, endPoint y: 358, distance: 85.0
click at [127, 358] on th "Code" at bounding box center [113, 387] width 61 height 73
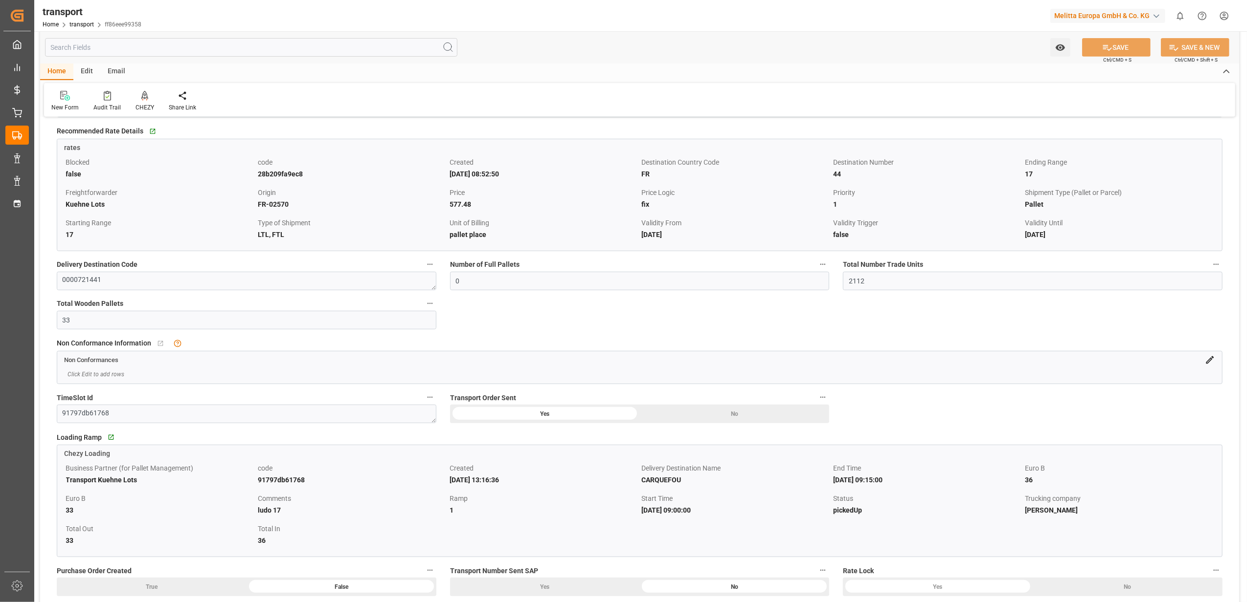
scroll to position [456, 0]
